Goal: Task Accomplishment & Management: Use online tool/utility

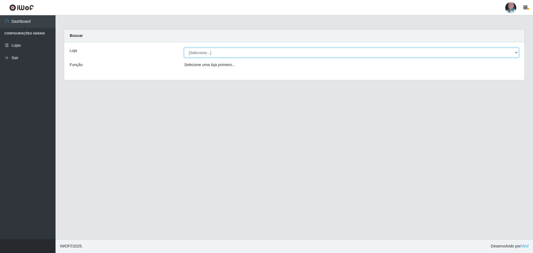
click at [199, 52] on select "[Selecione...] Mar Vermelho - Loja 05" at bounding box center [351, 53] width 335 height 10
select select "252"
click at [184, 48] on select "[Selecione...] Mar Vermelho - Loja 05" at bounding box center [351, 53] width 335 height 10
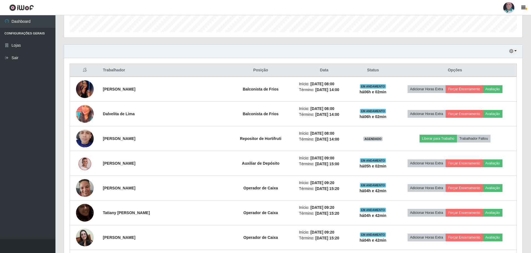
scroll to position [194, 0]
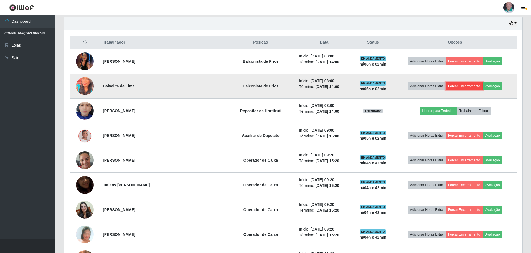
click at [458, 85] on button "Forçar Encerramento" at bounding box center [464, 86] width 37 height 8
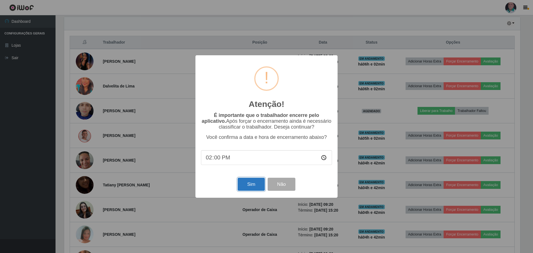
click at [247, 186] on button "Sim" at bounding box center [251, 184] width 27 height 13
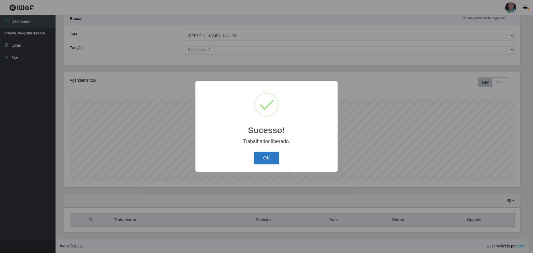
click at [262, 159] on button "OK" at bounding box center [267, 157] width 26 height 13
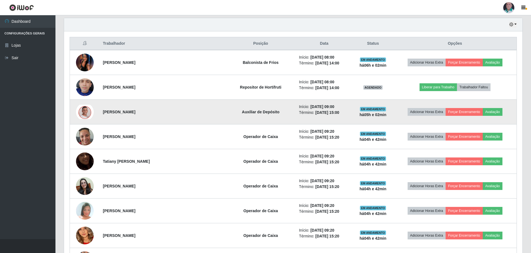
scroll to position [183, 0]
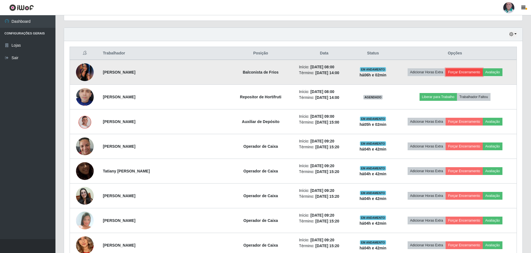
click at [458, 72] on button "Forçar Encerramento" at bounding box center [464, 72] width 37 height 8
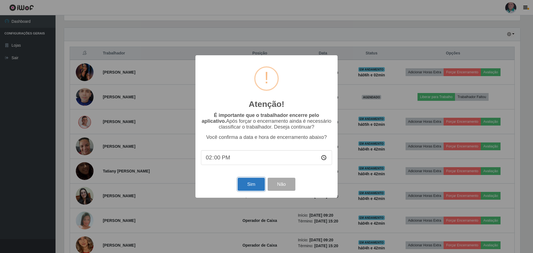
click at [249, 186] on button "Sim" at bounding box center [251, 184] width 27 height 13
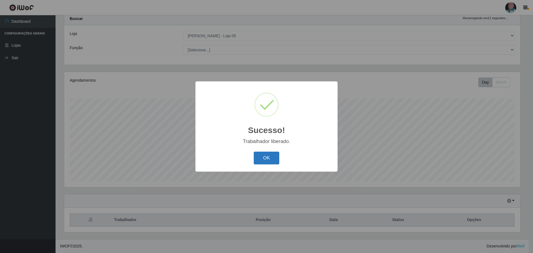
click at [270, 153] on button "OK" at bounding box center [267, 157] width 26 height 13
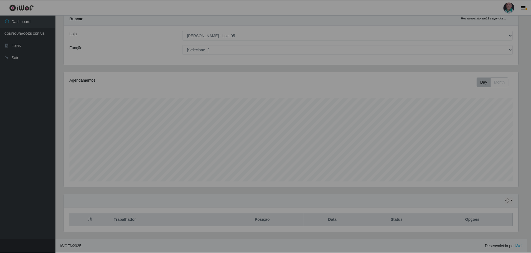
scroll to position [115, 459]
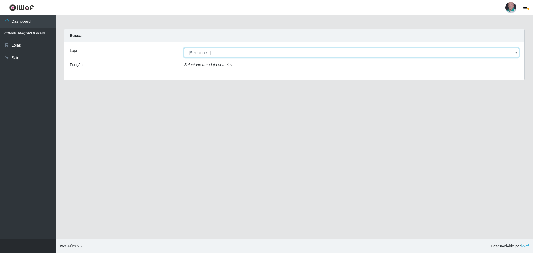
click at [197, 53] on select "[Selecione...] Mar Vermelho - Loja 05" at bounding box center [351, 53] width 335 height 10
select select "252"
click at [184, 48] on select "[Selecione...] Mar Vermelho - Loja 05" at bounding box center [351, 53] width 335 height 10
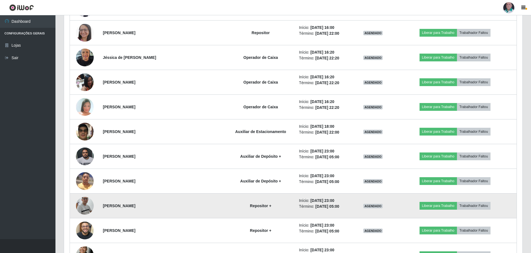
scroll to position [916, 0]
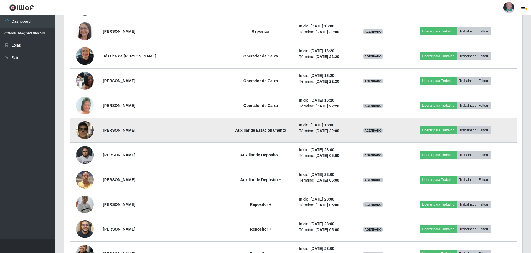
click at [235, 130] on strong "Auxiliar de Estacionamento" at bounding box center [260, 130] width 51 height 4
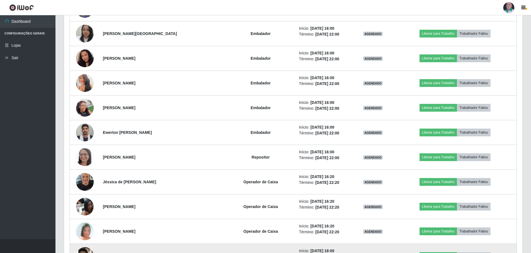
scroll to position [777, 0]
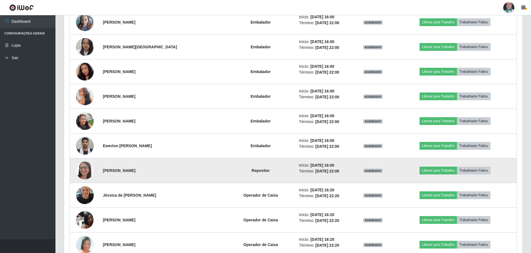
click at [83, 168] on img at bounding box center [85, 170] width 18 height 23
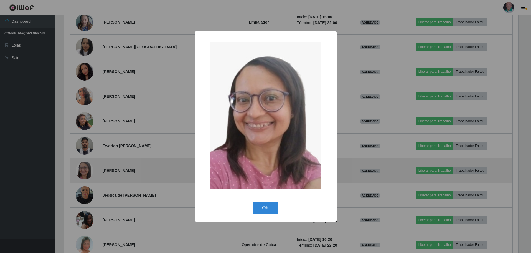
scroll to position [115, 456]
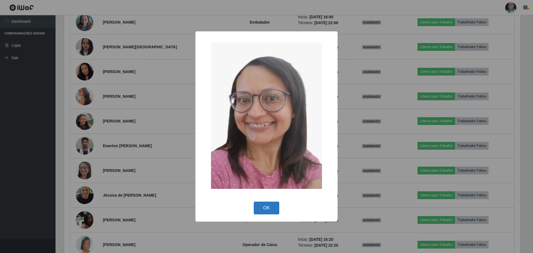
click at [268, 208] on button "OK" at bounding box center [267, 207] width 26 height 13
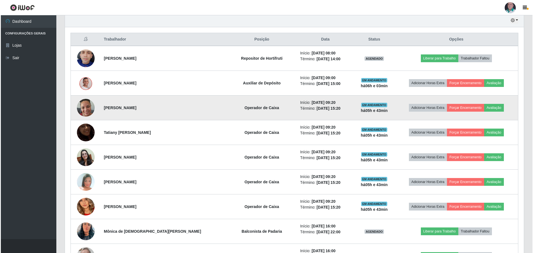
scroll to position [194, 0]
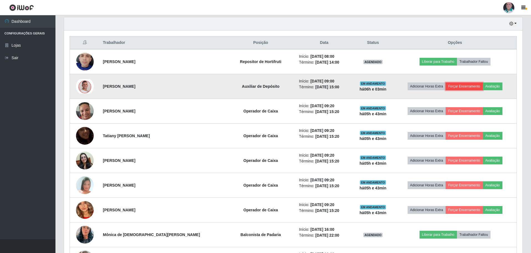
click at [459, 84] on button "Forçar Encerramento" at bounding box center [464, 86] width 37 height 8
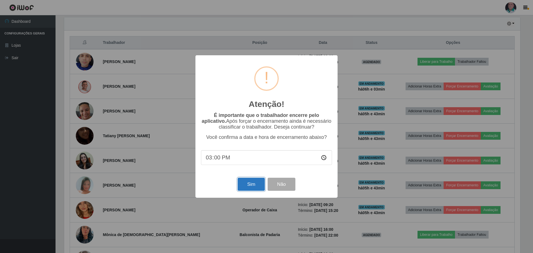
click at [252, 184] on button "Sim" at bounding box center [251, 184] width 27 height 13
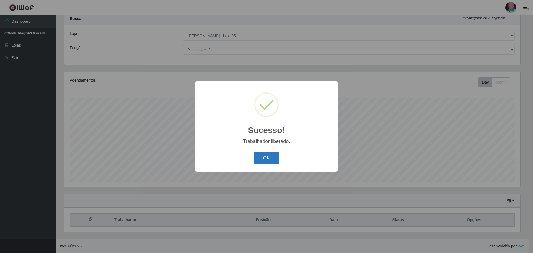
click at [263, 157] on button "OK" at bounding box center [267, 157] width 26 height 13
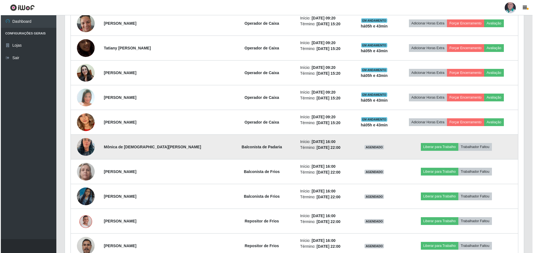
scroll to position [267, 0]
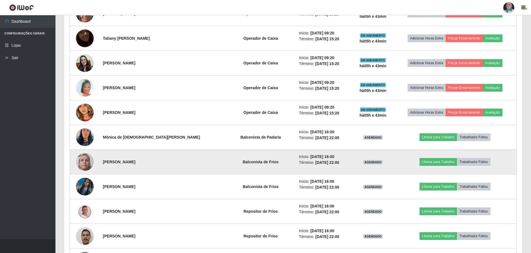
click at [90, 162] on img at bounding box center [85, 161] width 18 height 39
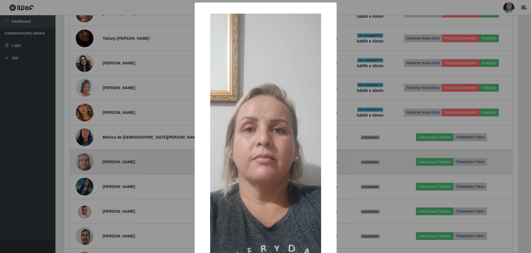
scroll to position [115, 456]
click at [90, 162] on div "× OK Cancel" at bounding box center [266, 126] width 533 height 253
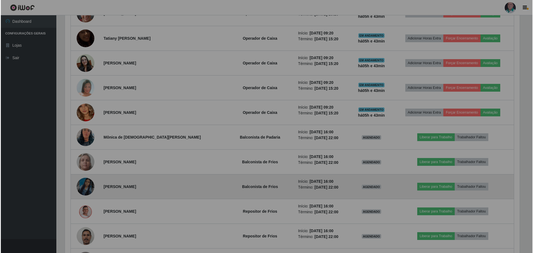
scroll to position [115, 459]
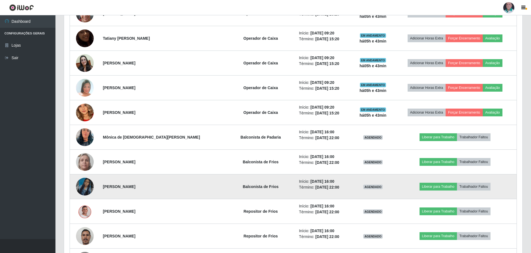
click at [88, 182] on img at bounding box center [85, 187] width 18 height 32
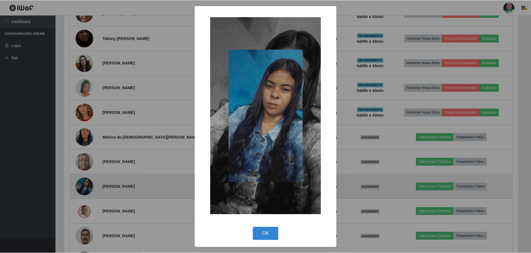
scroll to position [115, 456]
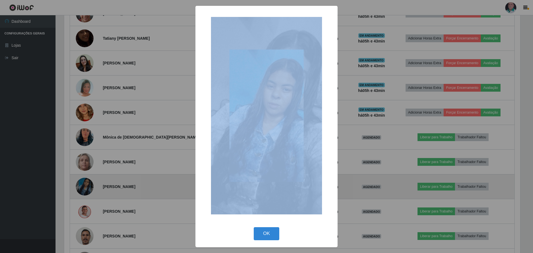
click at [88, 182] on div "× OK Cancel" at bounding box center [266, 126] width 533 height 253
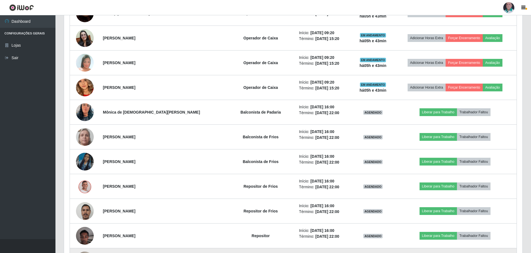
scroll to position [433, 0]
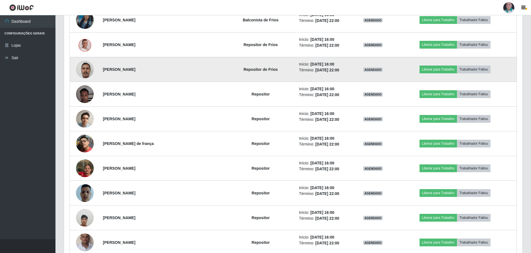
click at [85, 66] on img at bounding box center [85, 69] width 18 height 24
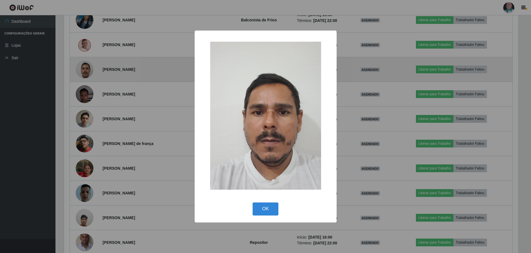
scroll to position [115, 456]
click at [85, 66] on div "× OK Cancel" at bounding box center [266, 126] width 533 height 253
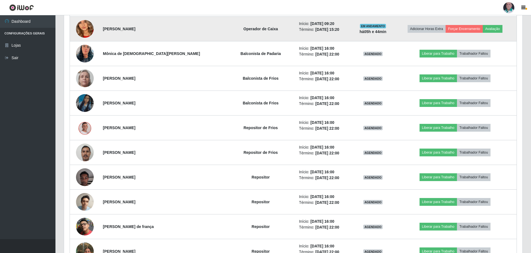
scroll to position [0, 0]
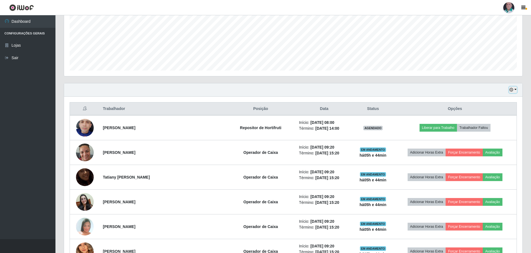
click at [516, 90] on button "button" at bounding box center [513, 90] width 8 height 6
click at [500, 122] on button "3 dias" at bounding box center [495, 123] width 44 height 12
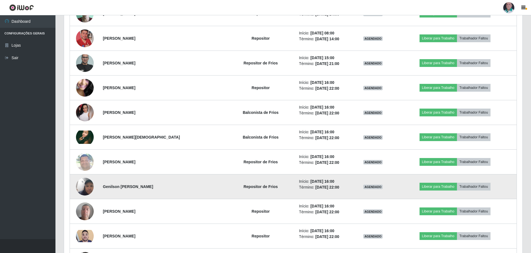
scroll to position [1848, 0]
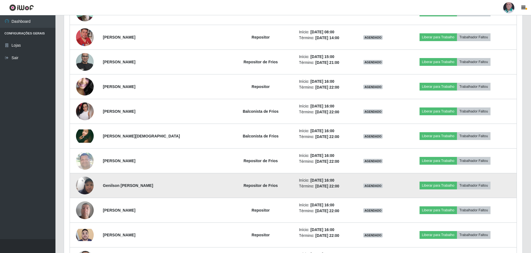
click at [89, 186] on img at bounding box center [85, 186] width 18 height 32
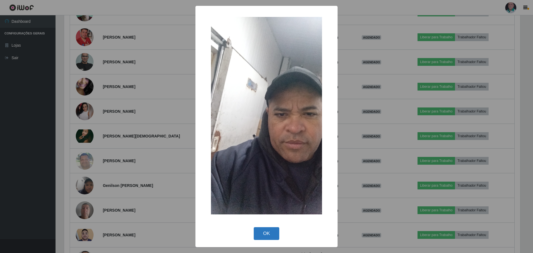
click at [257, 231] on button "OK" at bounding box center [267, 233] width 26 height 13
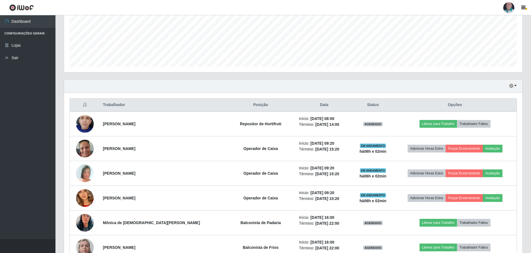
scroll to position [100, 0]
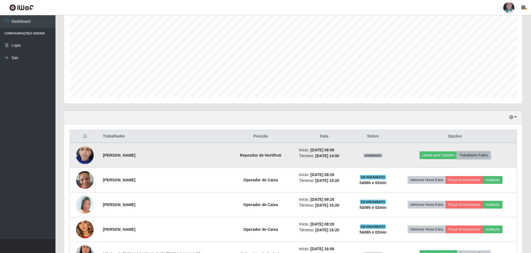
click at [475, 156] on button "Trabalhador Faltou" at bounding box center [474, 155] width 34 height 8
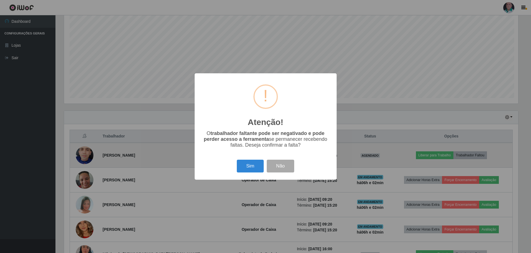
scroll to position [115, 456]
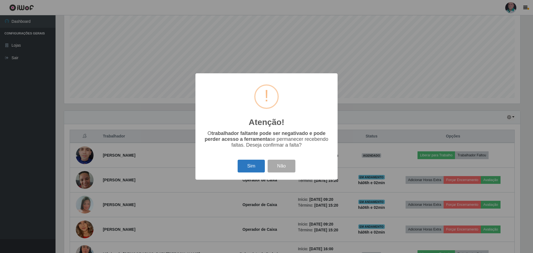
click at [245, 168] on button "Sim" at bounding box center [251, 166] width 27 height 13
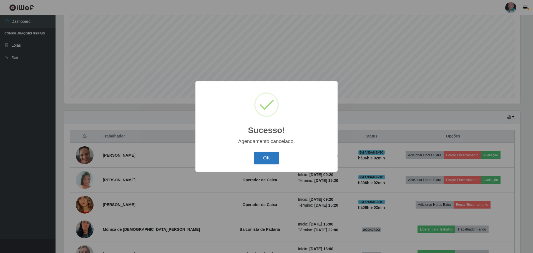
click at [264, 155] on button "OK" at bounding box center [267, 157] width 26 height 13
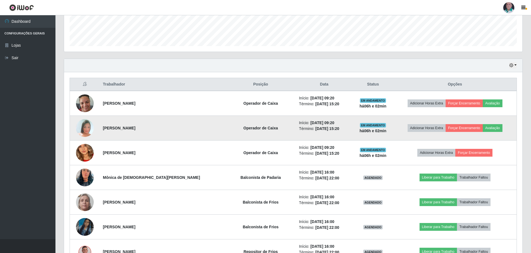
scroll to position [156, 0]
